Goal: Communication & Community: Answer question/provide support

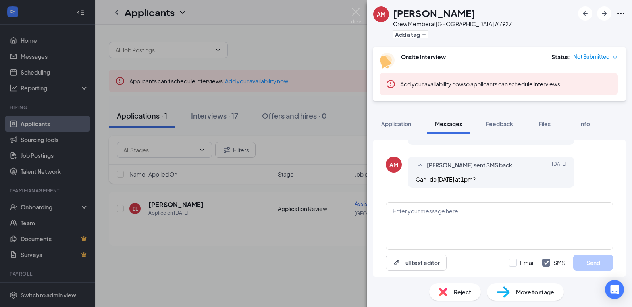
scroll to position [274, 0]
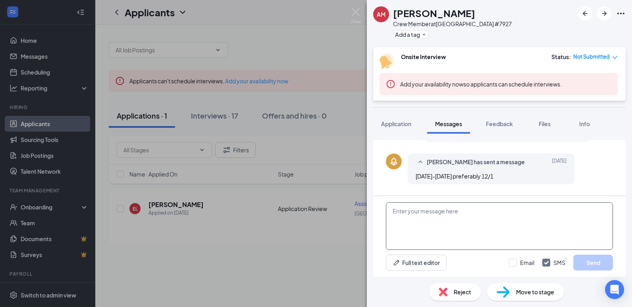
click at [439, 222] on textarea at bounding box center [499, 227] width 227 height 48
type textarea "T"
type textarea "how is [DATE] at 1 pm?"
click at [604, 266] on button "Send" at bounding box center [593, 263] width 40 height 16
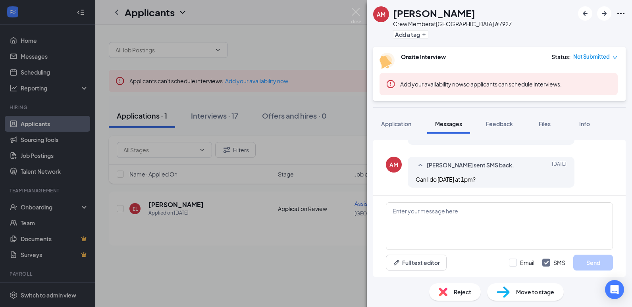
scroll to position [365, 0]
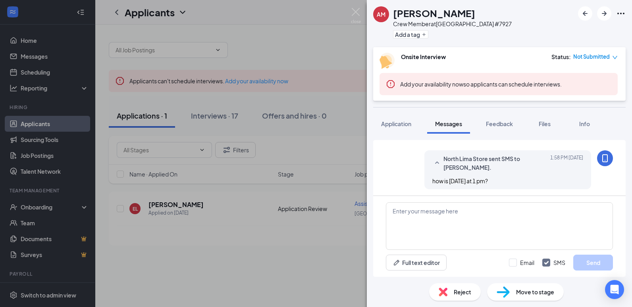
scroll to position [367, 0]
click at [384, 120] on div "Application" at bounding box center [396, 124] width 30 height 8
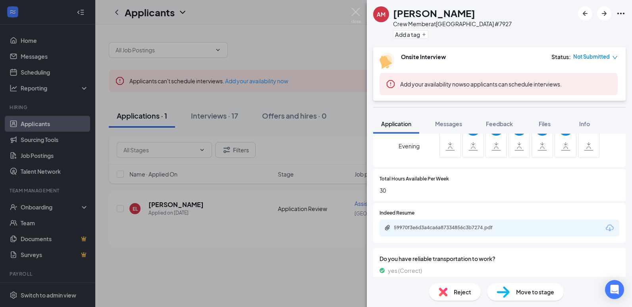
scroll to position [318, 0]
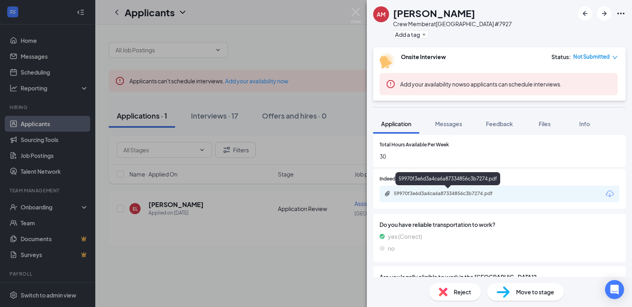
click at [488, 193] on div "59970f3e6d3a4ca6a87334856c3b7274.pdf" at bounding box center [449, 194] width 111 height 6
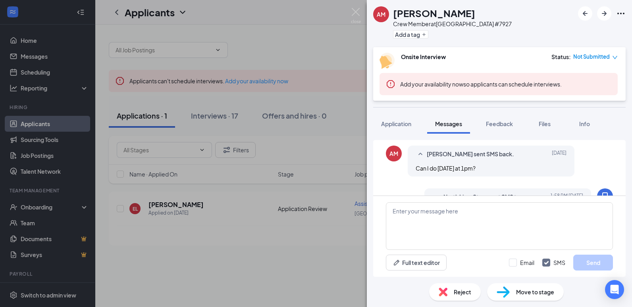
scroll to position [367, 0]
